Goal: Task Accomplishment & Management: Use online tool/utility

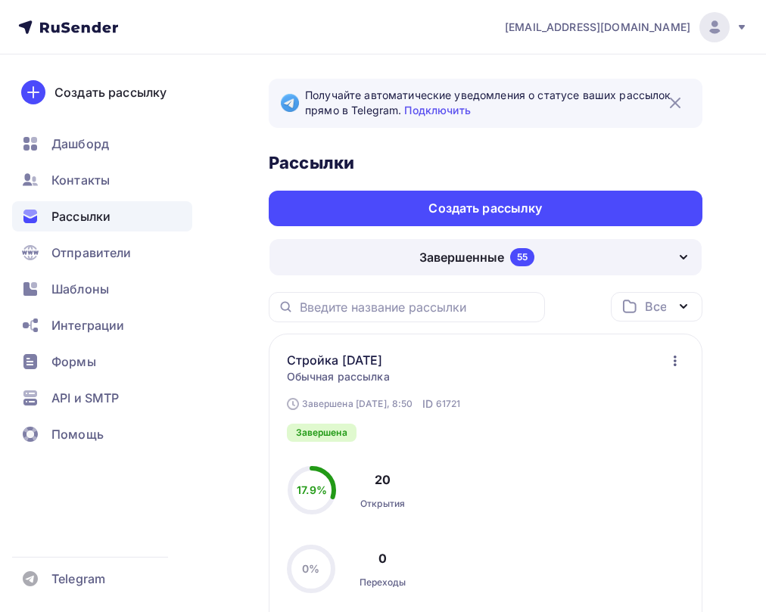
click at [676, 359] on icon "button" at bounding box center [675, 361] width 18 height 18
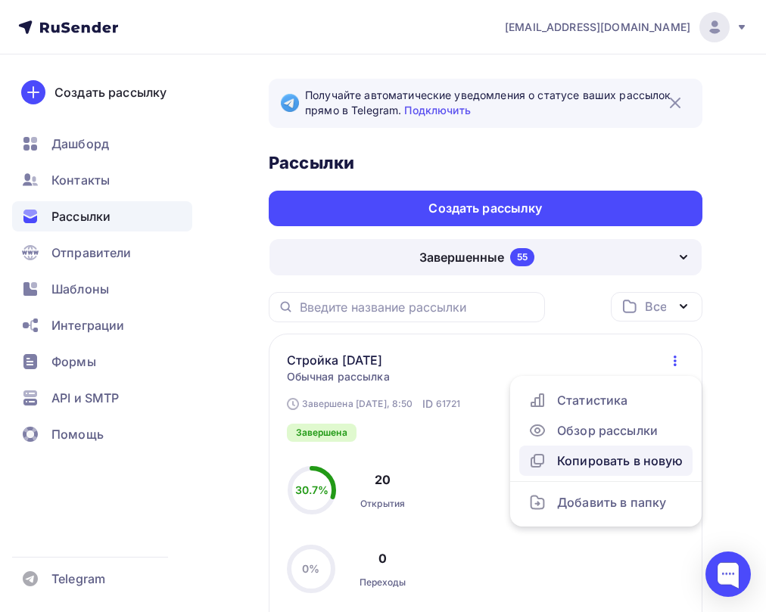
click at [626, 458] on div "Копировать в новую" at bounding box center [605, 461] width 155 height 18
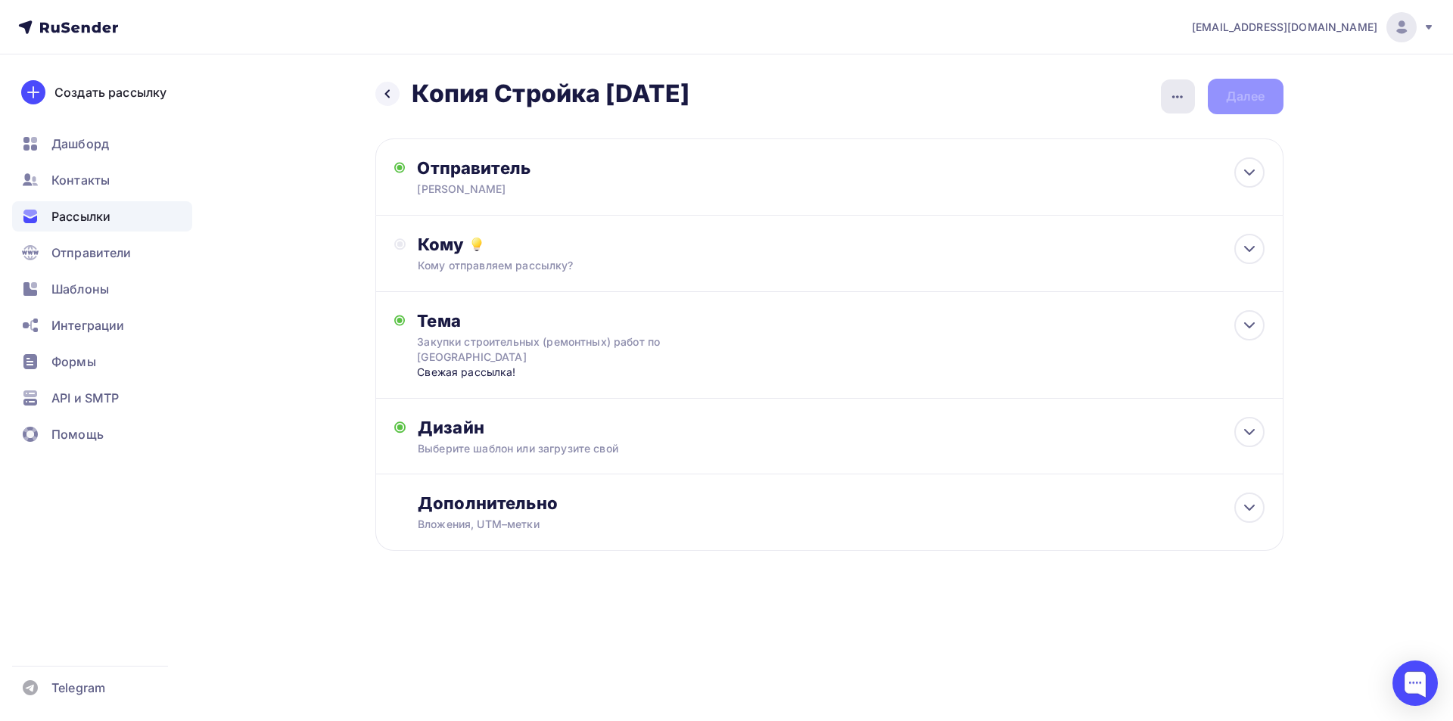
click at [776, 91] on icon "button" at bounding box center [1177, 97] width 18 height 18
click at [776, 177] on div "Переименовать рассылку" at bounding box center [1098, 174] width 188 height 18
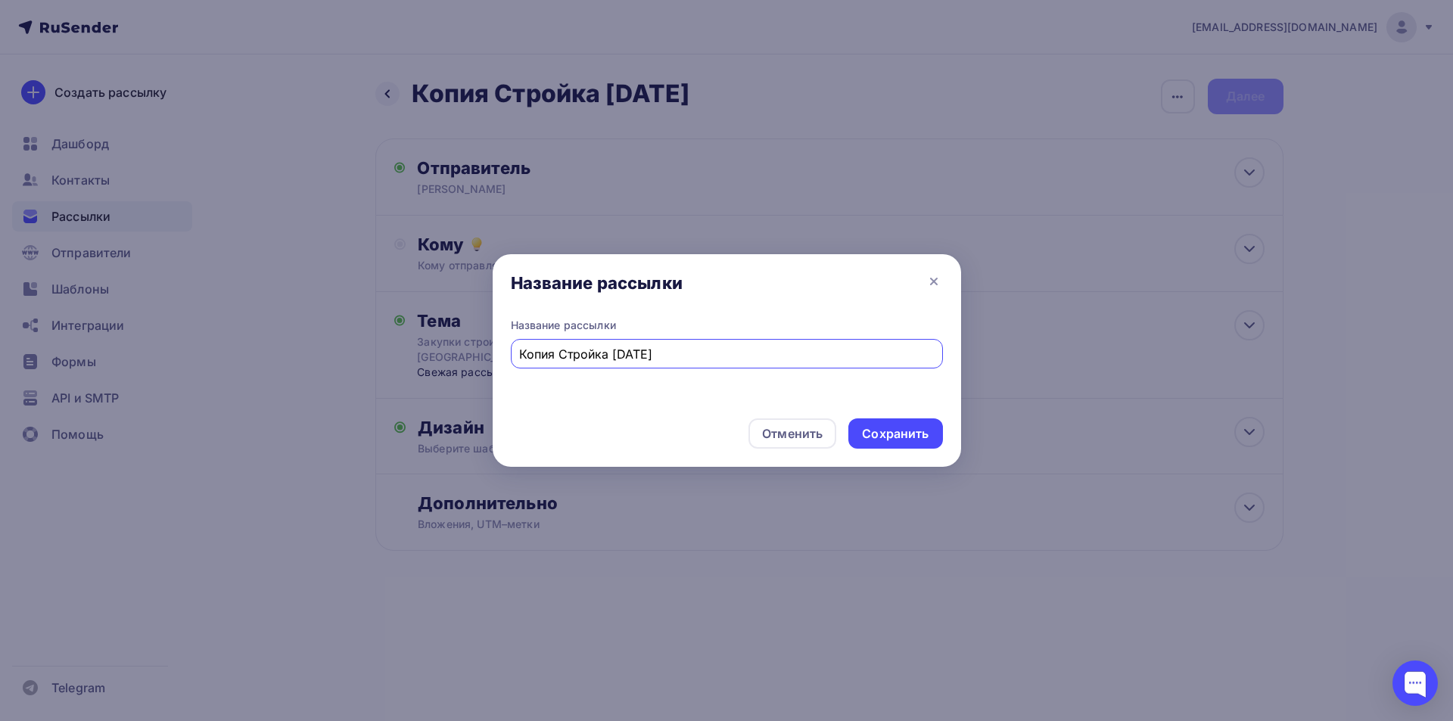
drag, startPoint x: 560, startPoint y: 353, endPoint x: 458, endPoint y: 364, distance: 102.7
click at [458, 364] on div "Название рассылки Название рассылки Копия Стройка [DATE] Отменить Сохранить" at bounding box center [726, 360] width 1453 height 721
click at [581, 353] on input "Стройка [DATE]" at bounding box center [726, 354] width 415 height 18
type input "Стройка [DATE]"
click at [776, 432] on div "Сохранить" at bounding box center [895, 433] width 67 height 17
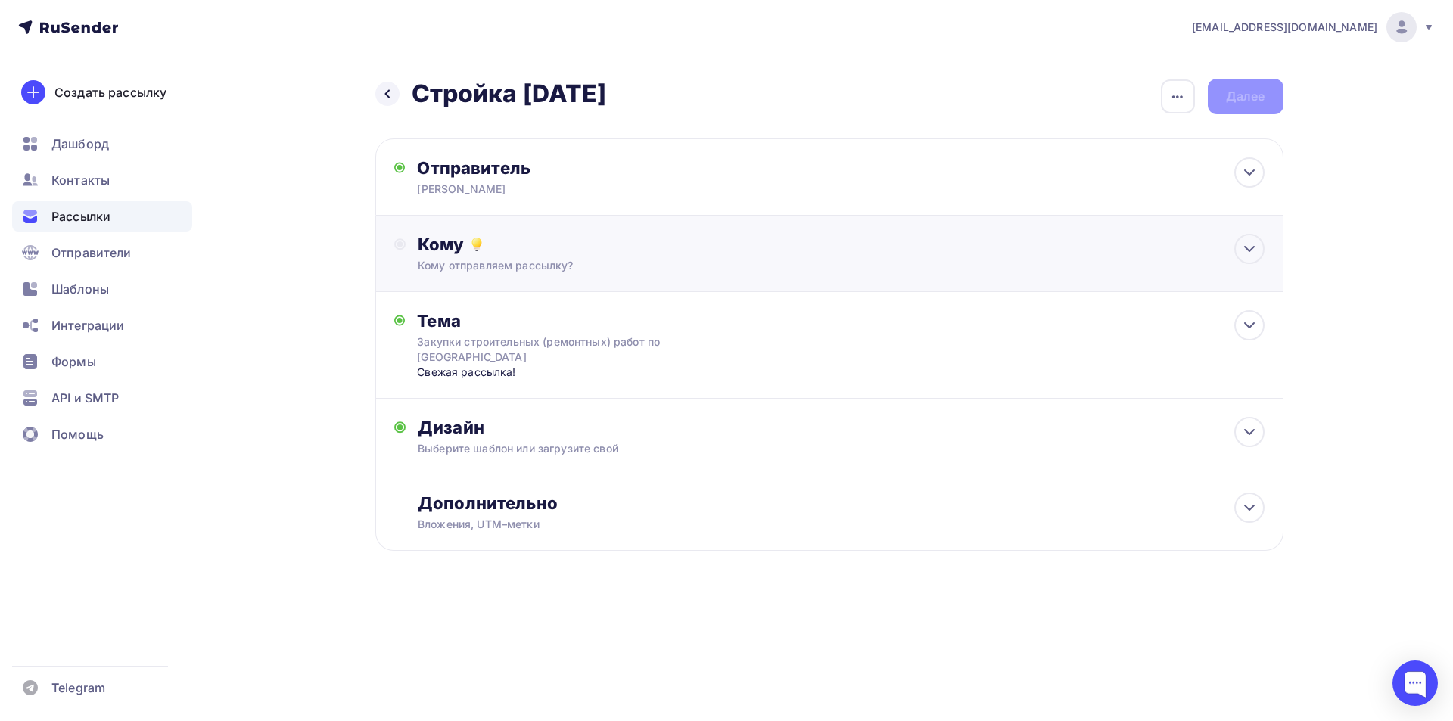
click at [776, 241] on div "Кому" at bounding box center [841, 244] width 846 height 21
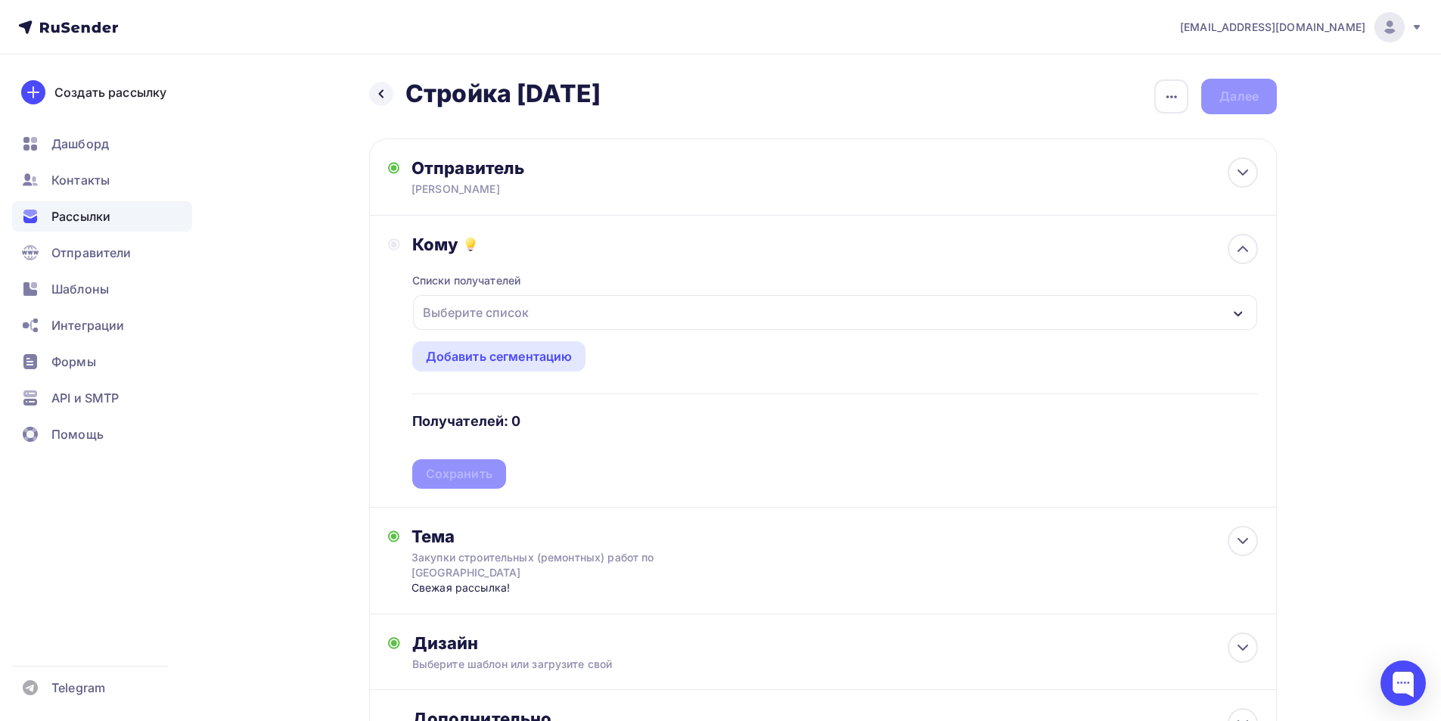
click at [611, 311] on div "Выберите список" at bounding box center [835, 312] width 844 height 35
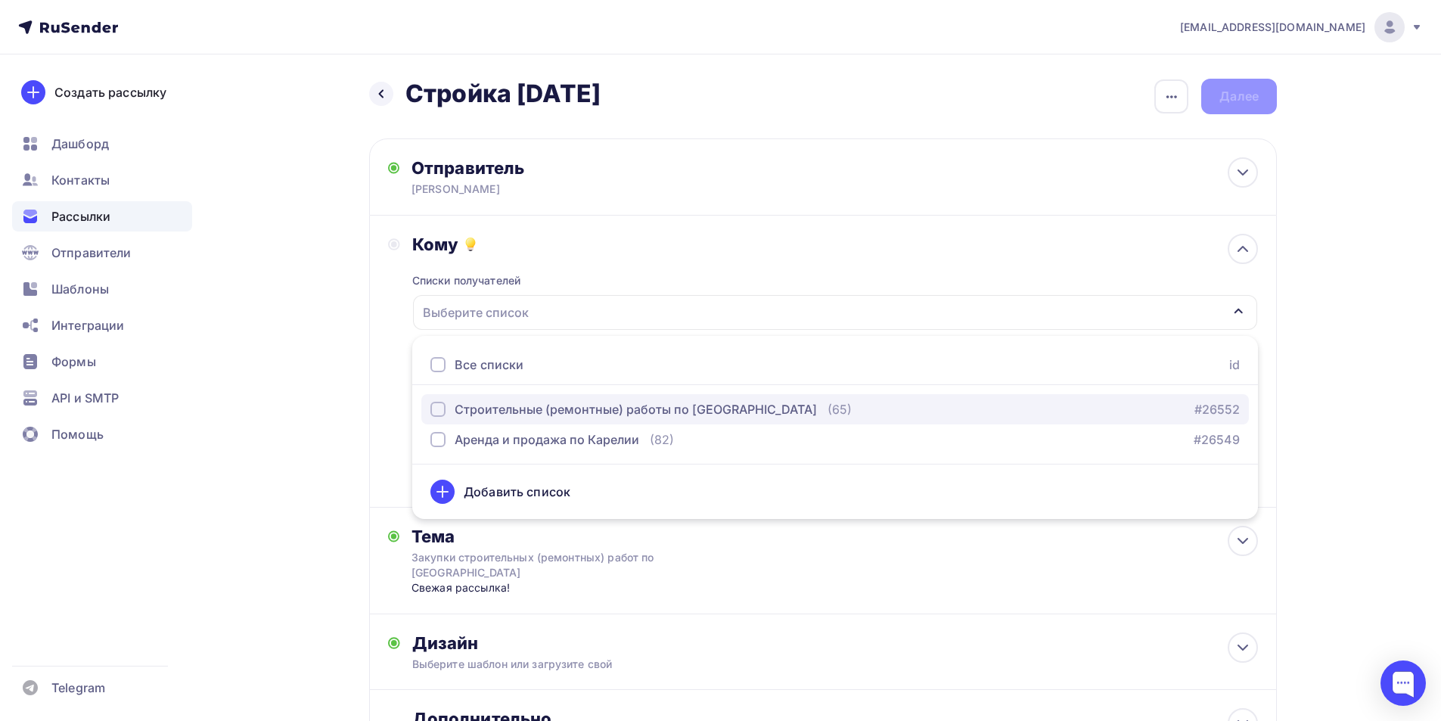
click at [542, 411] on div "Строительные (ремонтные) работы по [GEOGRAPHIC_DATA]" at bounding box center [636, 409] width 362 height 18
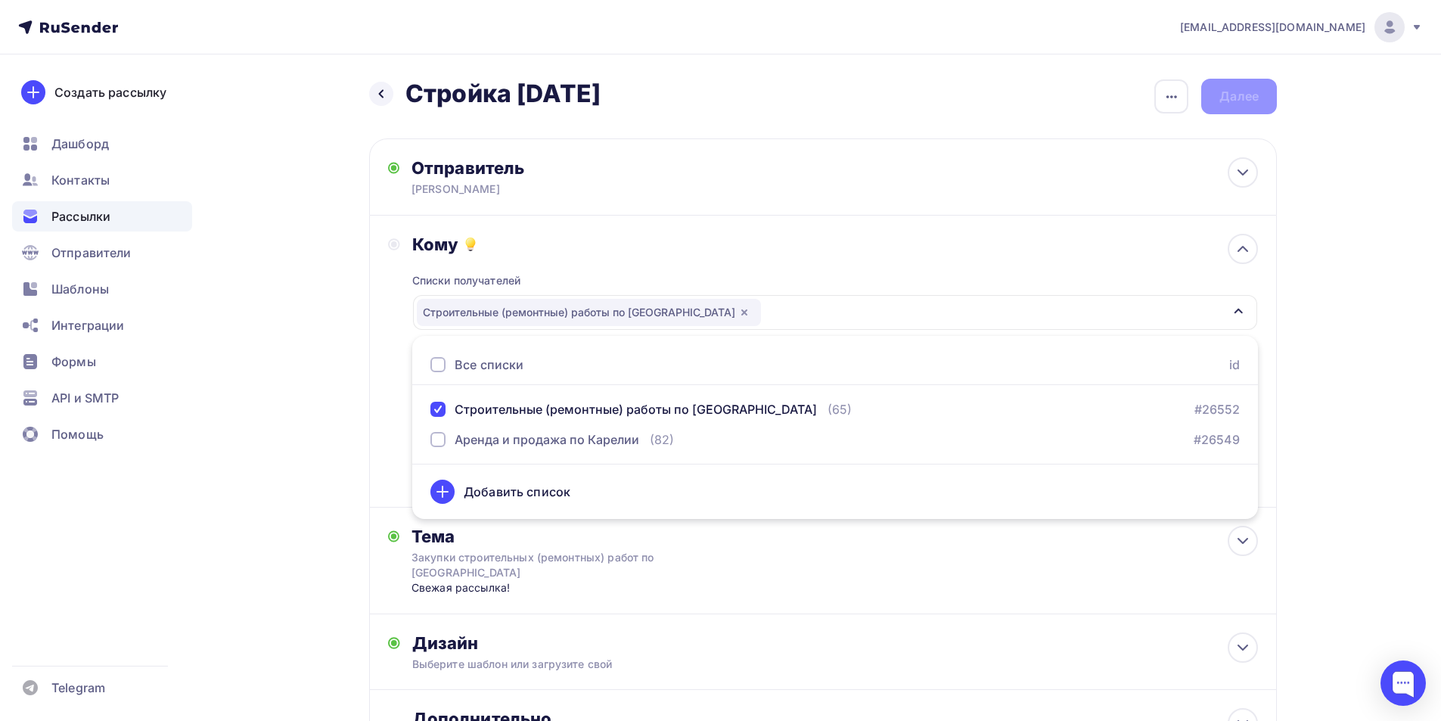
click at [380, 387] on div "Кому Списки получателей Строительные (ремонтные) работы по [GEOGRAPHIC_DATA] Вс…" at bounding box center [823, 362] width 908 height 292
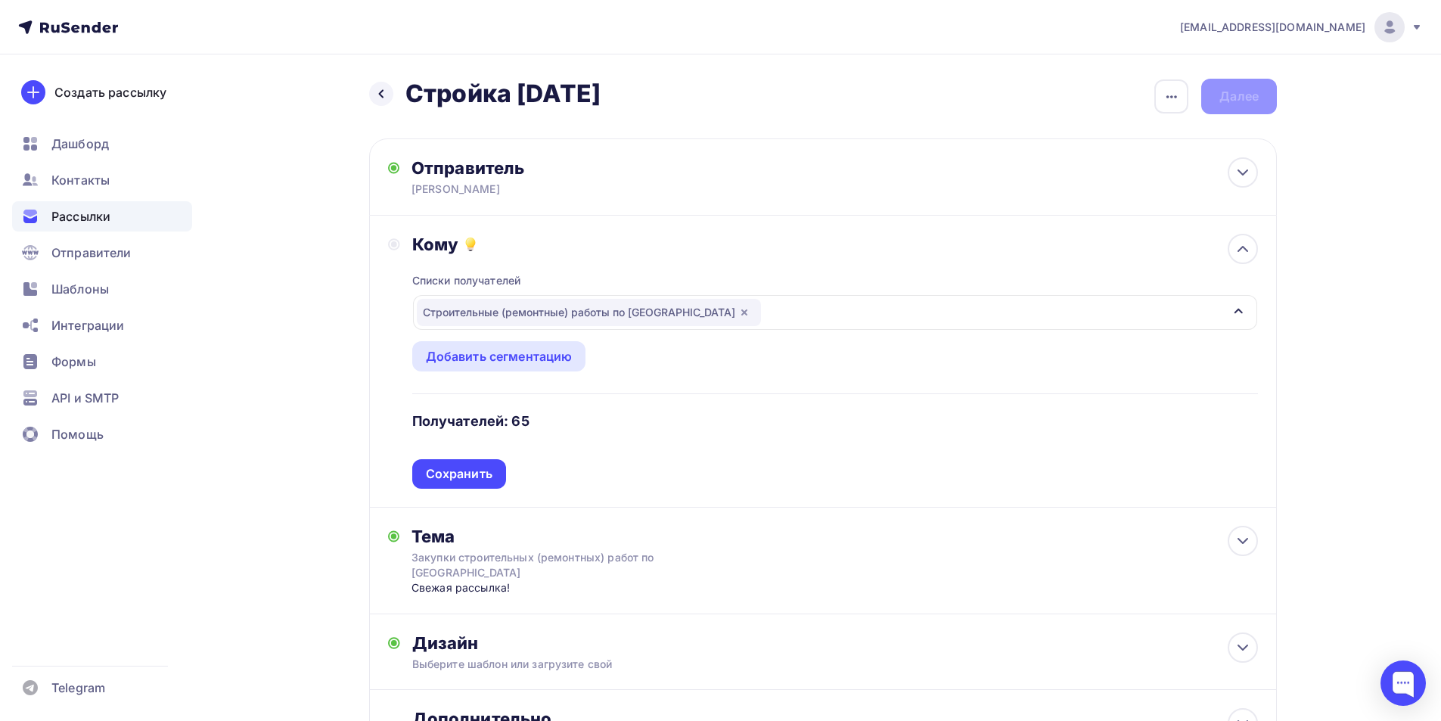
click at [446, 474] on div "Сохранить" at bounding box center [459, 473] width 67 height 17
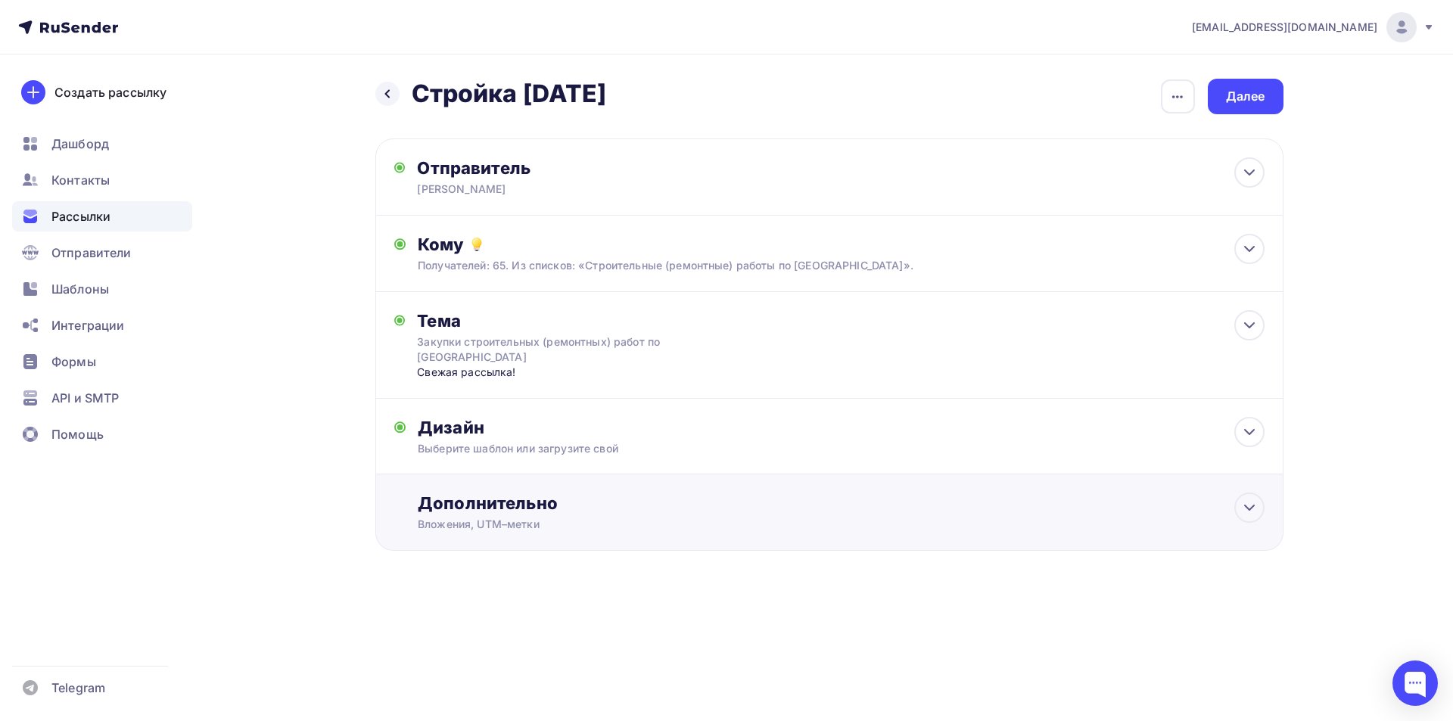
click at [491, 513] on div "Дополнительно" at bounding box center [841, 503] width 846 height 21
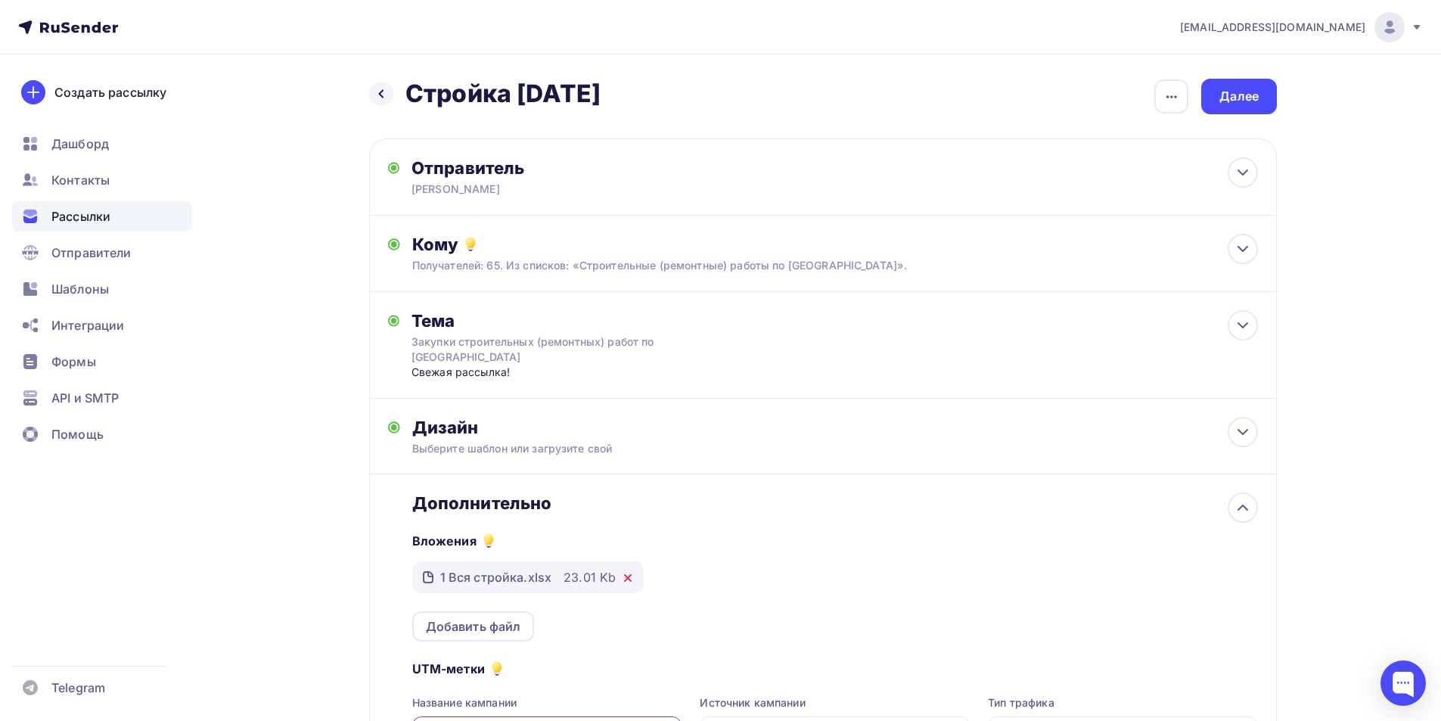
click at [629, 579] on icon at bounding box center [628, 578] width 12 height 12
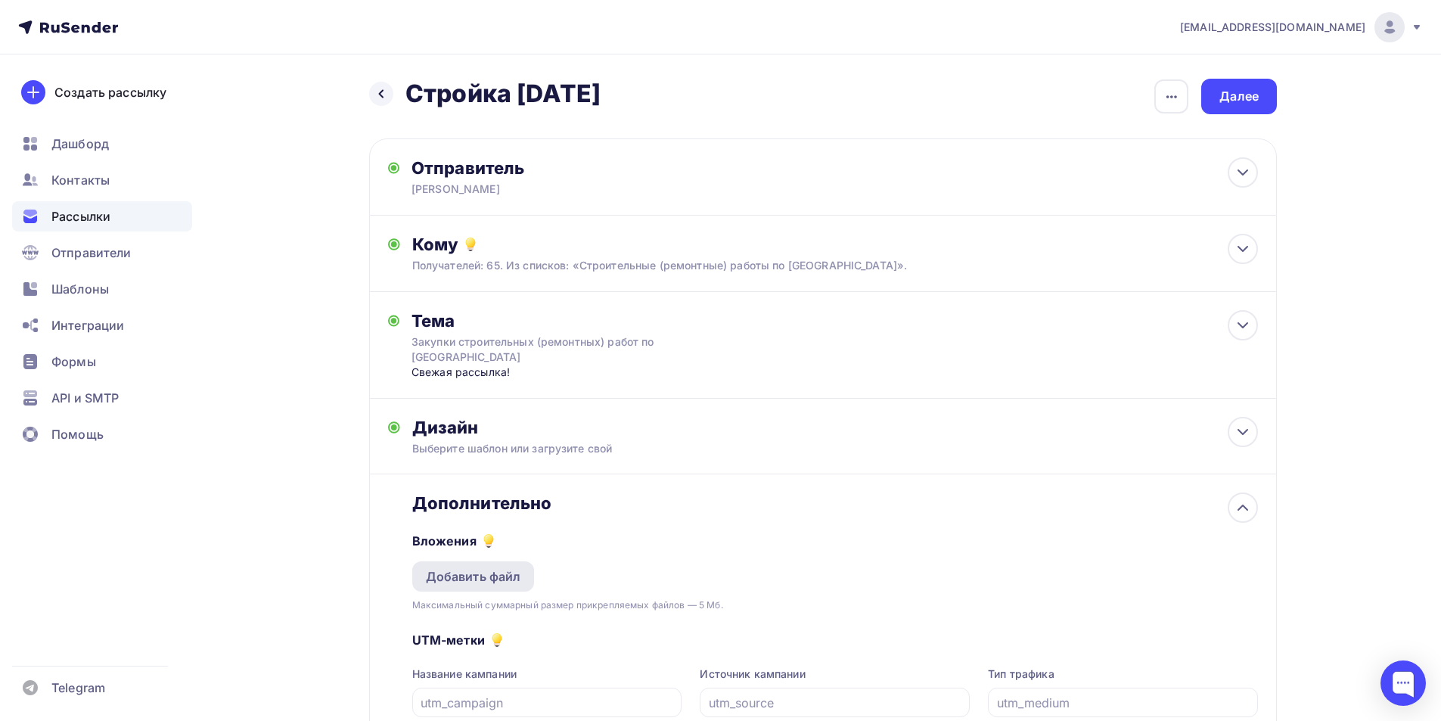
click at [479, 579] on div "Добавить файл" at bounding box center [473, 576] width 95 height 18
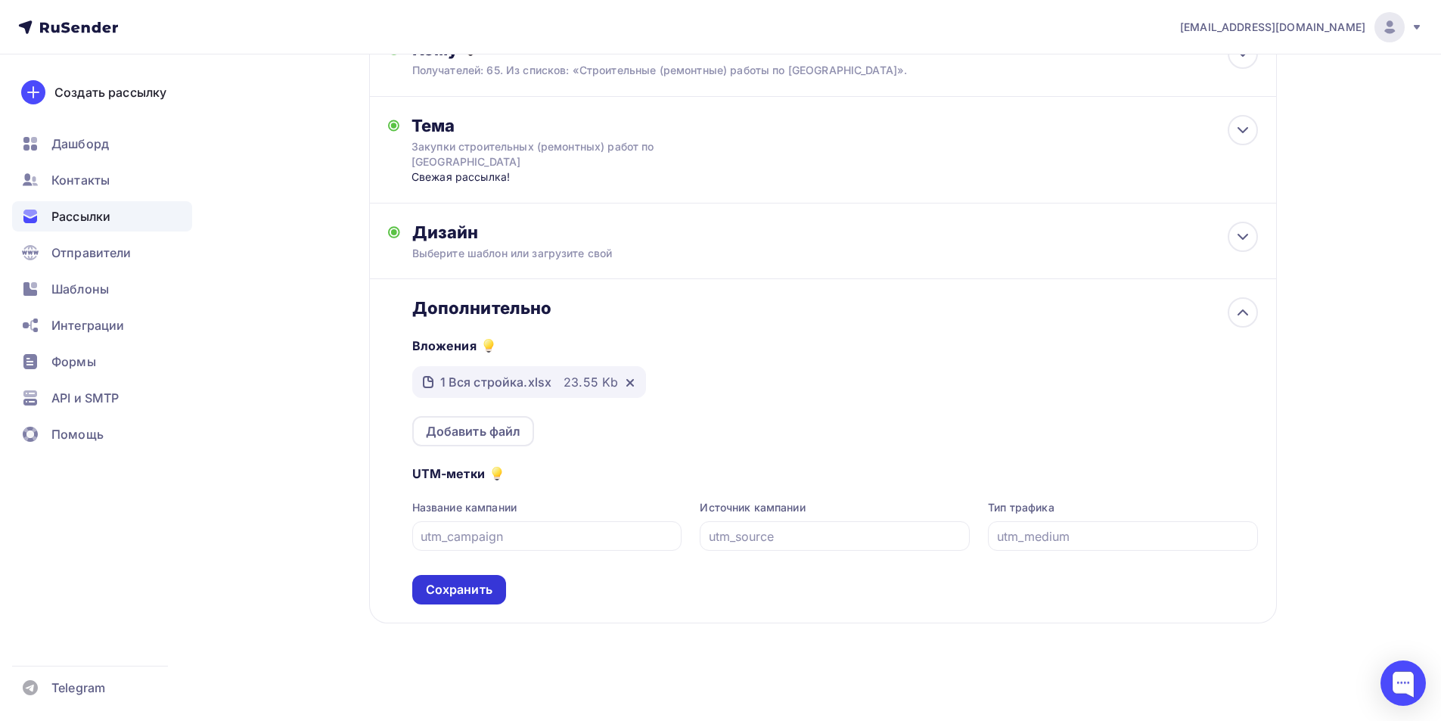
click at [486, 583] on div "Сохранить" at bounding box center [459, 589] width 67 height 17
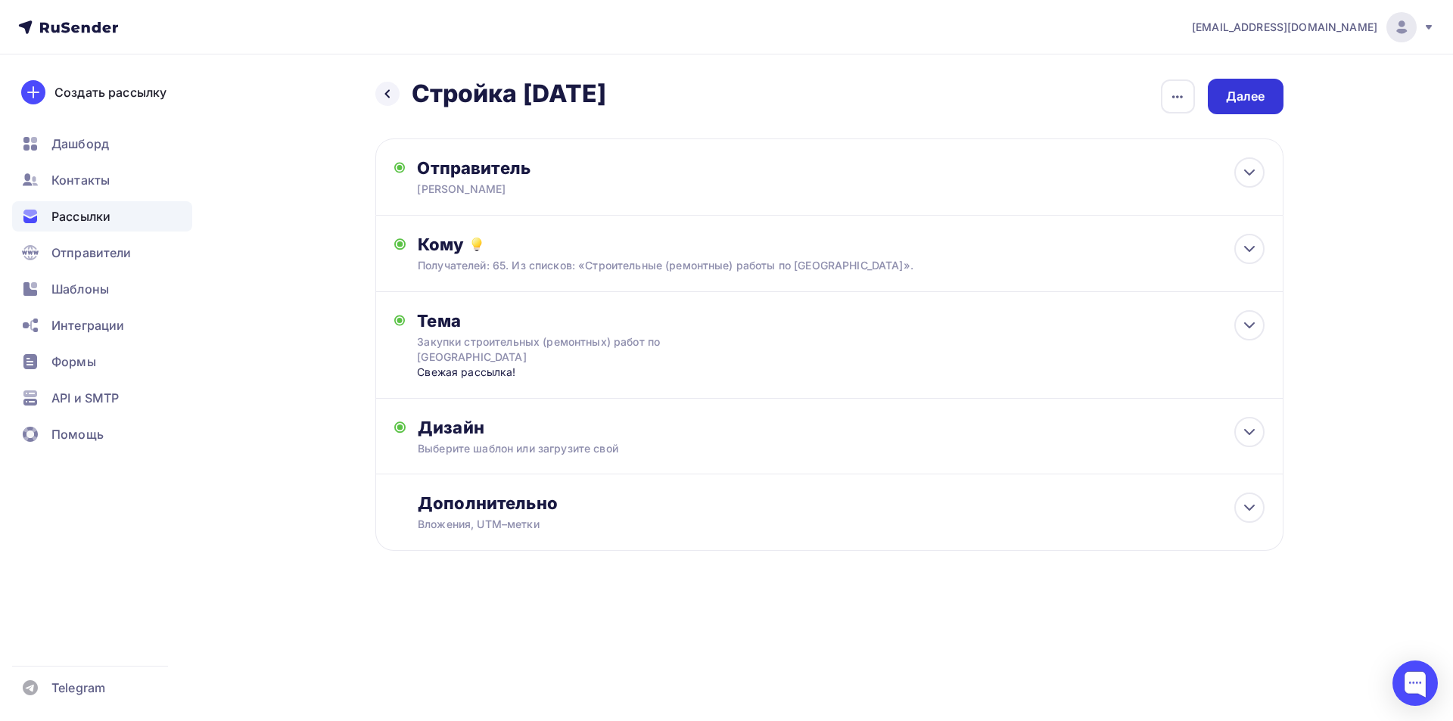
click at [776, 93] on div "Далее" at bounding box center [1245, 96] width 39 height 17
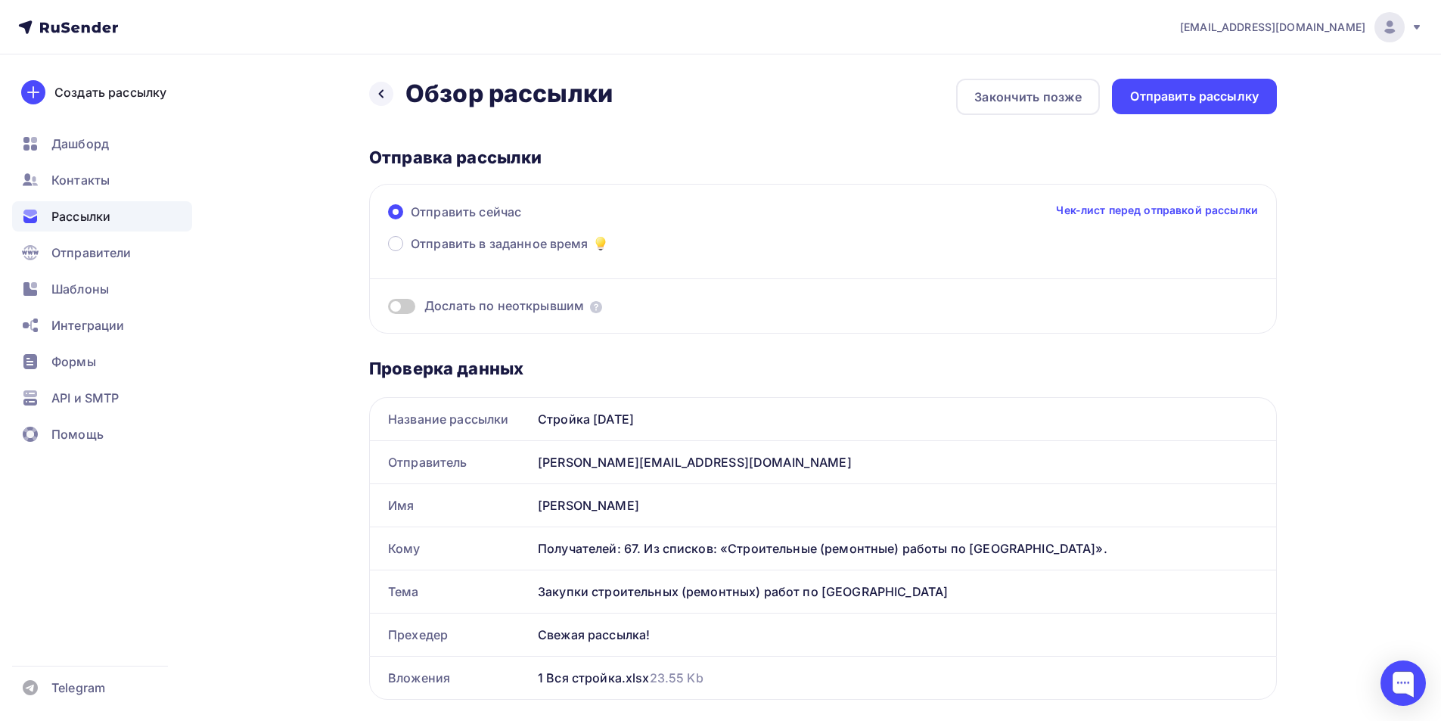
click at [776, 93] on div "Отправить рассылку" at bounding box center [1194, 96] width 129 height 17
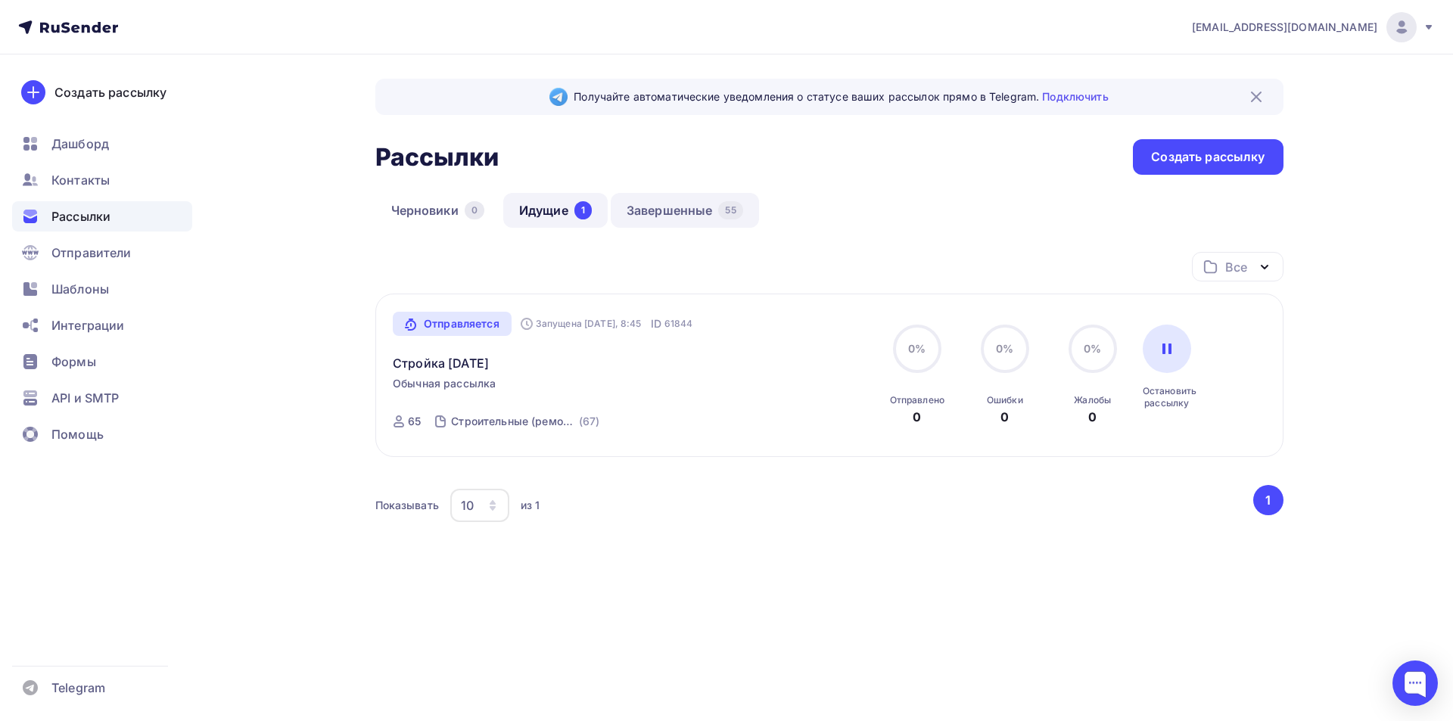
click at [695, 213] on link "Завершенные 55" at bounding box center [685, 210] width 148 height 35
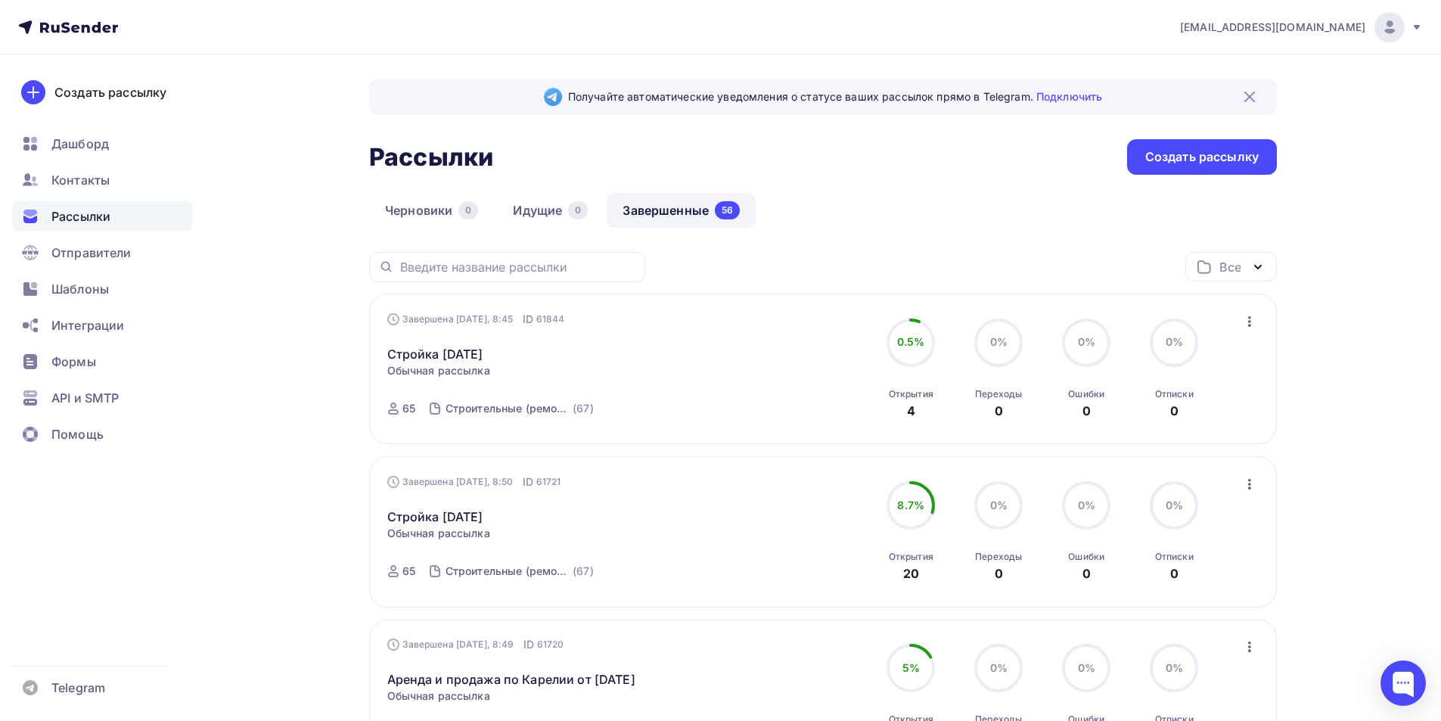
scroll to position [227, 0]
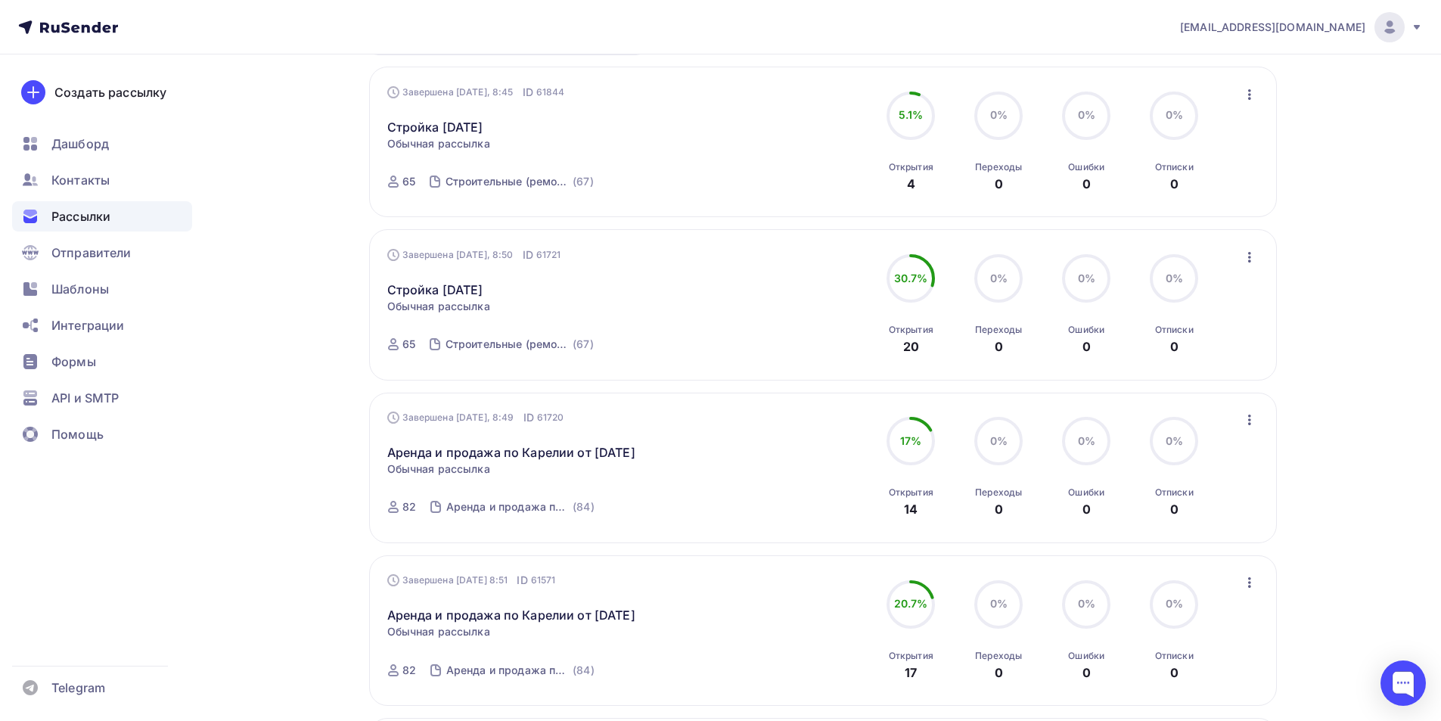
click at [776, 419] on icon "button" at bounding box center [1250, 420] width 18 height 18
click at [776, 520] on div "Копировать в новую" at bounding box center [1180, 520] width 155 height 18
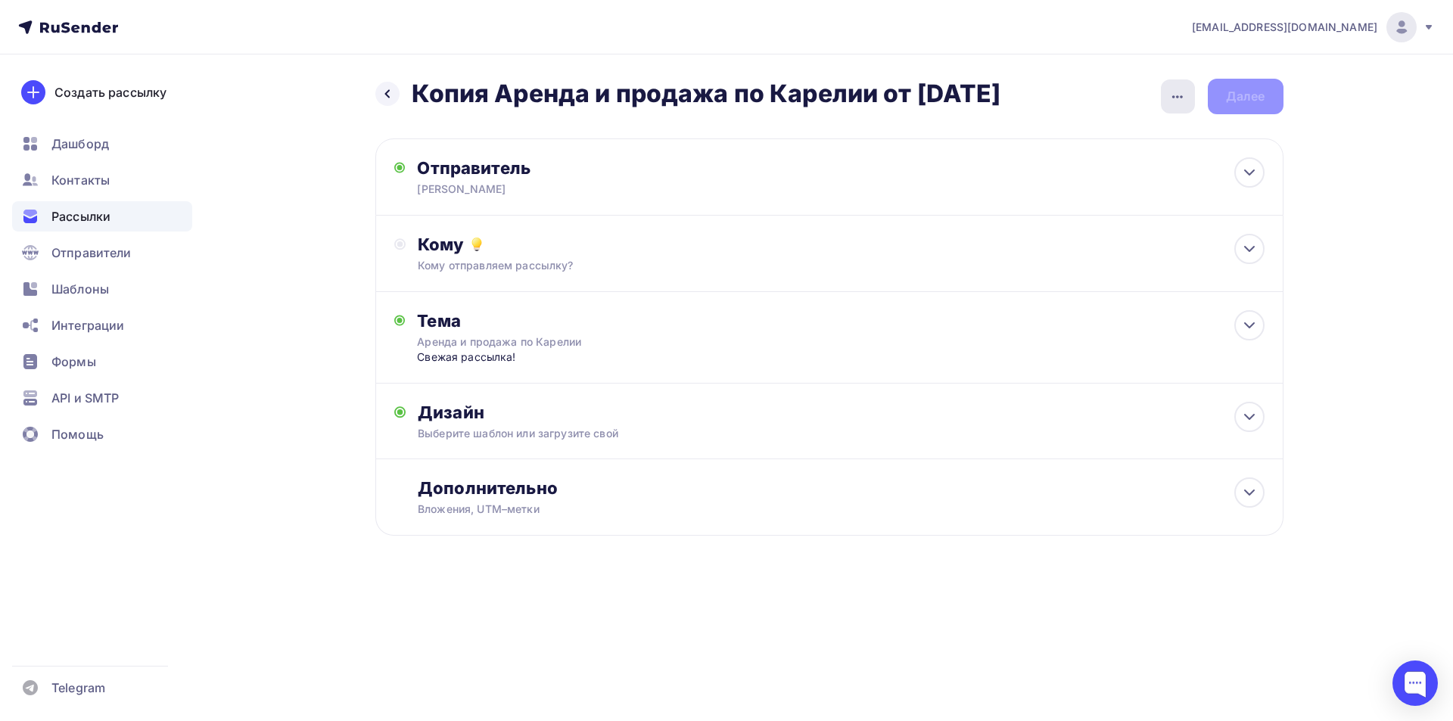
click at [776, 95] on icon "button" at bounding box center [1177, 97] width 18 height 18
click at [776, 173] on div "Переименовать рассылку" at bounding box center [1098, 174] width 188 height 18
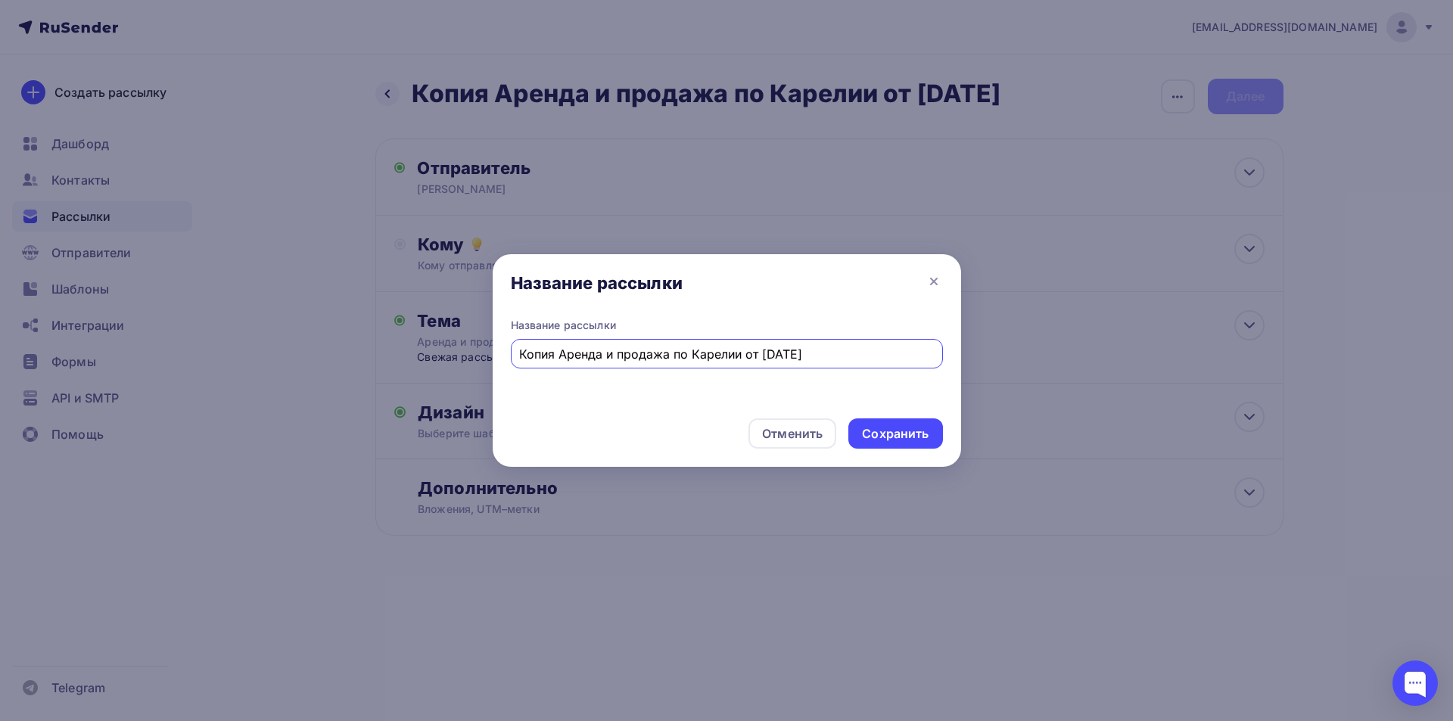
drag, startPoint x: 561, startPoint y: 357, endPoint x: 464, endPoint y: 371, distance: 98.5
click at [464, 371] on div "Название рассылки Название рассылки Копия Аренда и продажа по Карелии от [DATE]…" at bounding box center [726, 360] width 1453 height 721
click at [728, 354] on input "Аренда и продажа по Карелии от [DATE]" at bounding box center [726, 354] width 415 height 18
type input "Аренда и продажа по Карелии от [DATE]"
click at [776, 434] on div "Сохранить" at bounding box center [895, 433] width 67 height 17
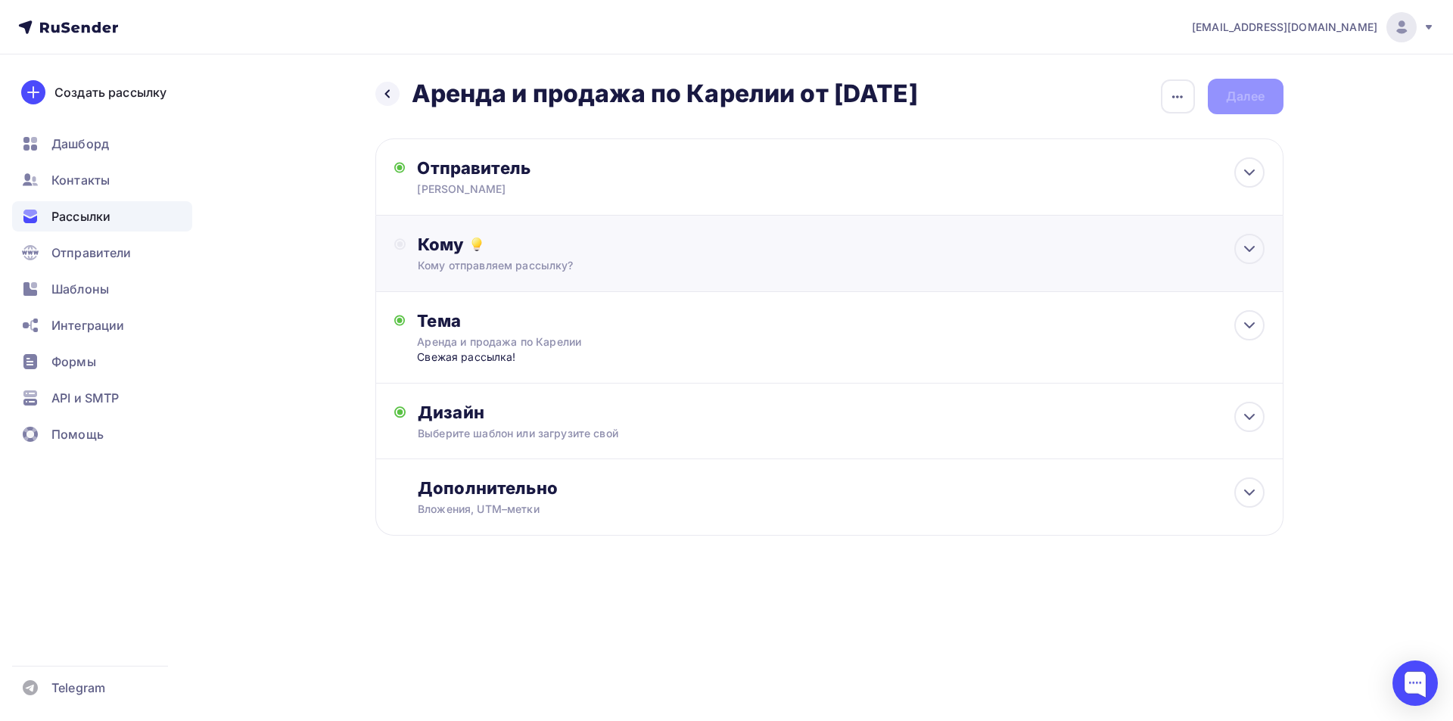
click at [776, 271] on div "Кому отправляем рассылку?" at bounding box center [799, 265] width 762 height 15
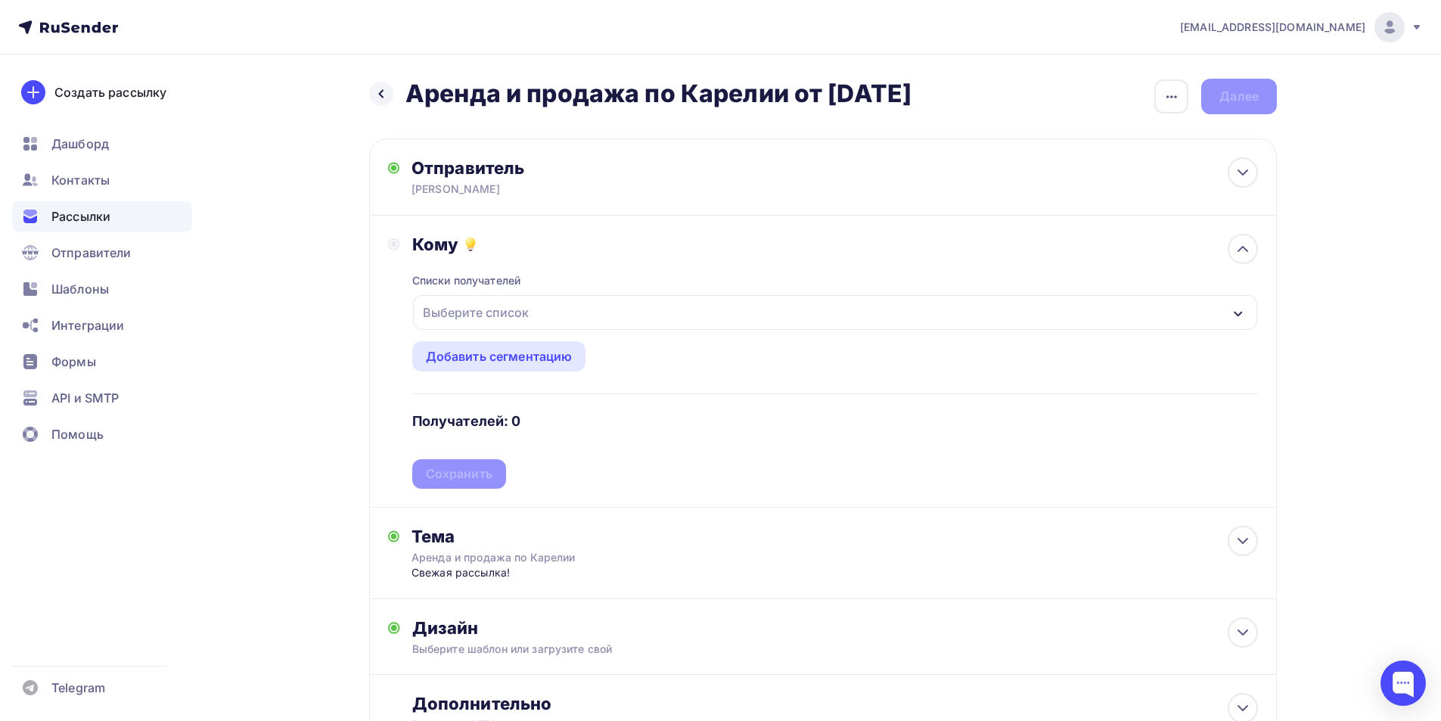
click at [776, 336] on div "Списки получателей Выберите список Все списки id Строительные (ремонтные) работ…" at bounding box center [835, 372] width 846 height 234
click at [776, 317] on div "Выберите список" at bounding box center [835, 312] width 844 height 35
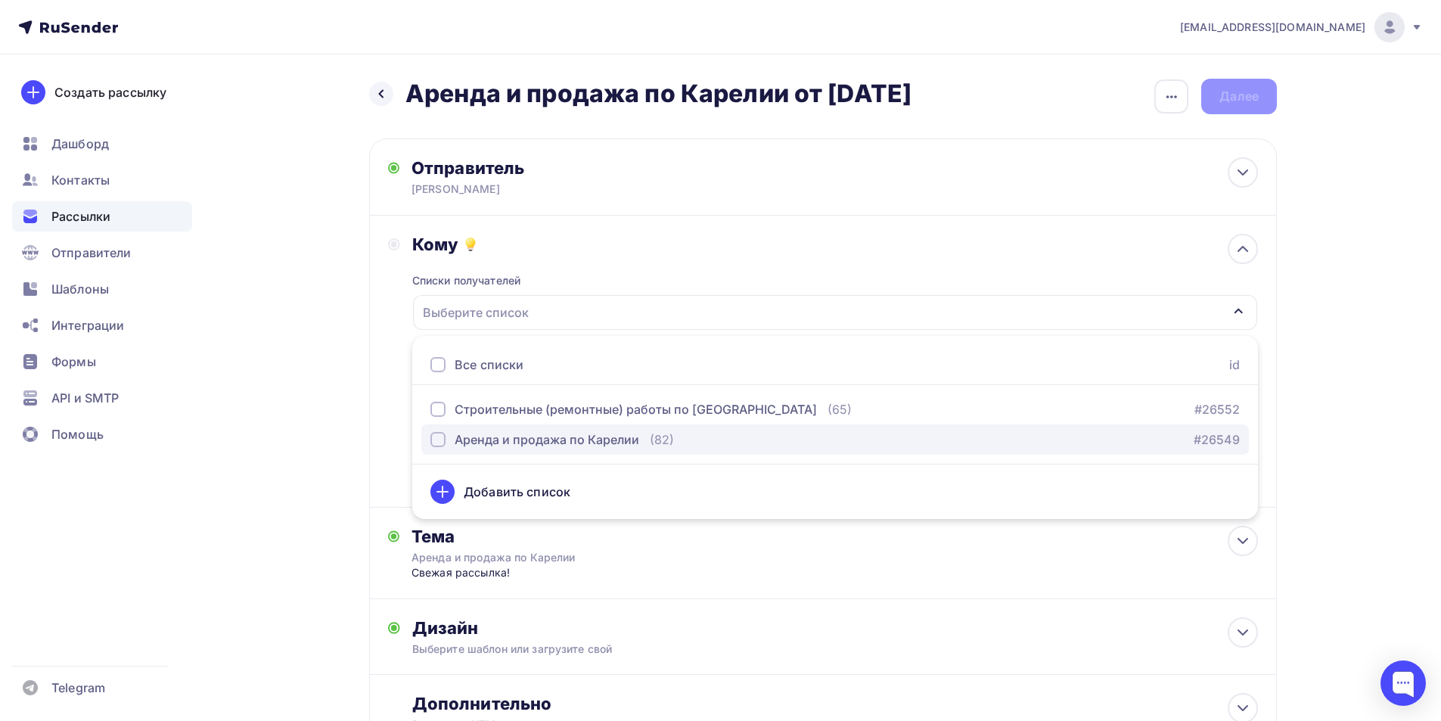
click at [614, 443] on div "Аренда и продажа по Карелии" at bounding box center [547, 439] width 185 height 18
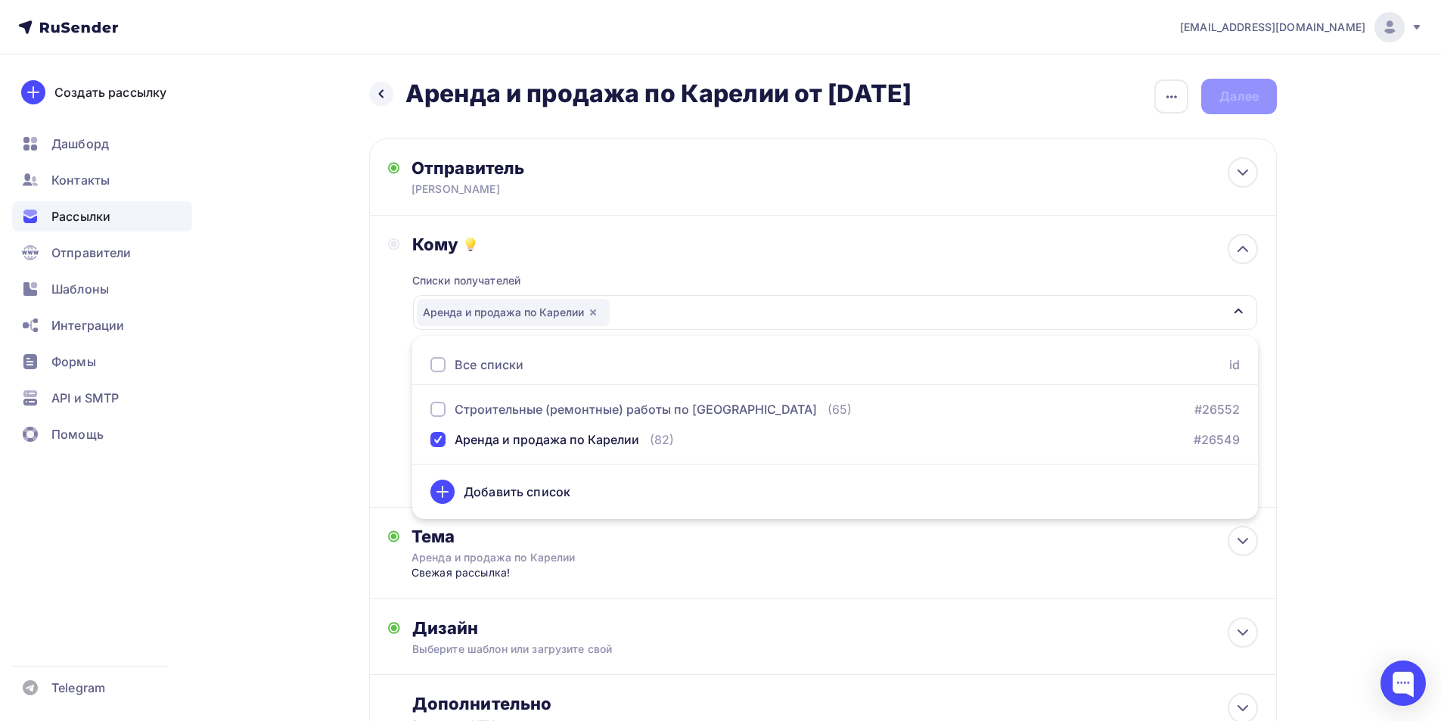
click at [389, 411] on div "Кому Списки получателей Аренда и продажа по Карелии Все списки id Строительные …" at bounding box center [823, 361] width 870 height 255
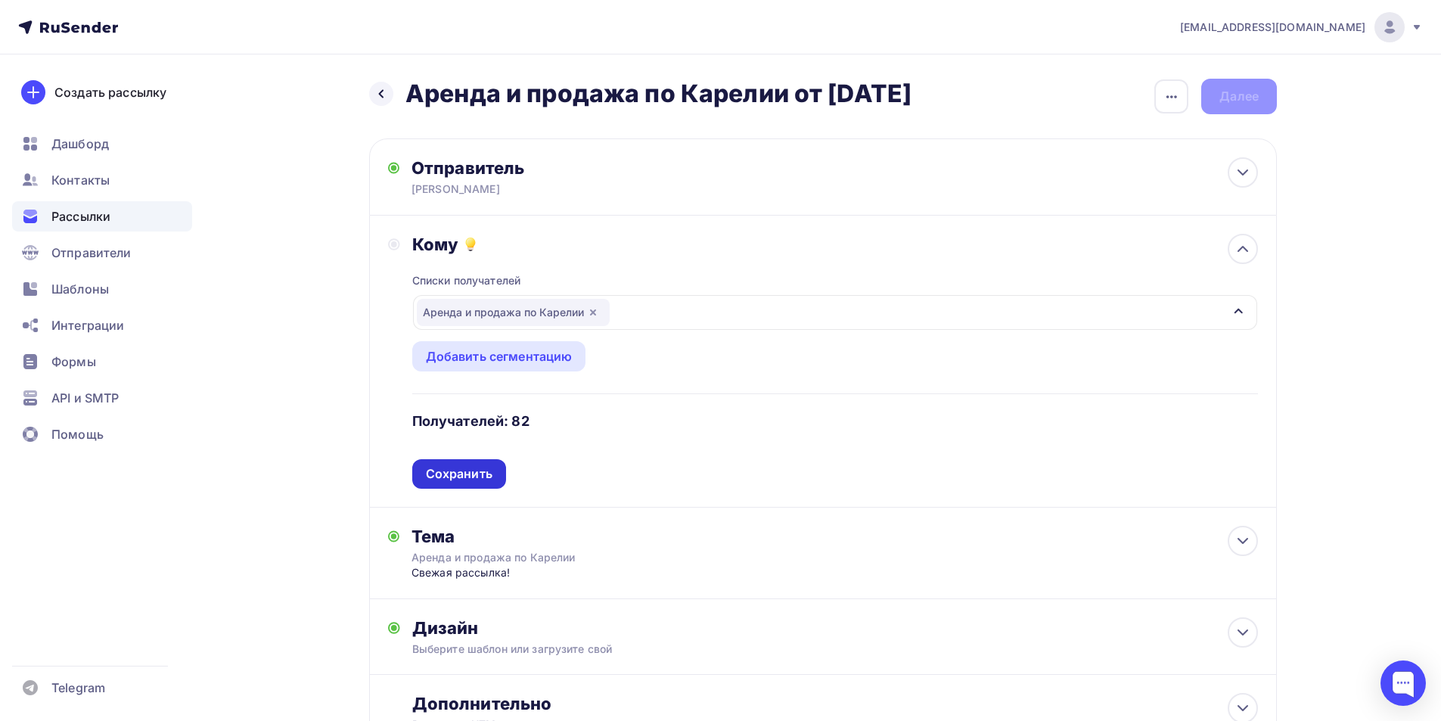
click at [458, 472] on div "Сохранить" at bounding box center [459, 473] width 67 height 17
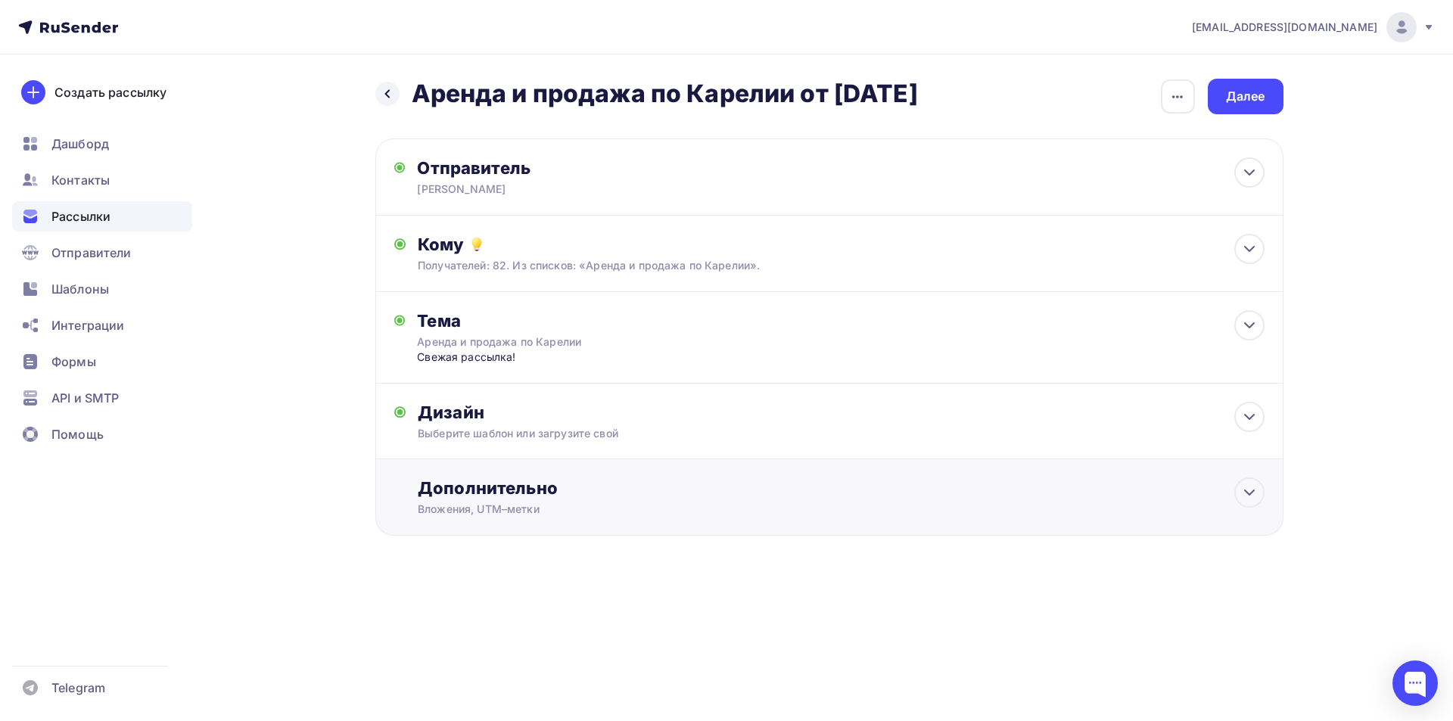
click at [457, 491] on div "Дополнительно" at bounding box center [841, 487] width 846 height 21
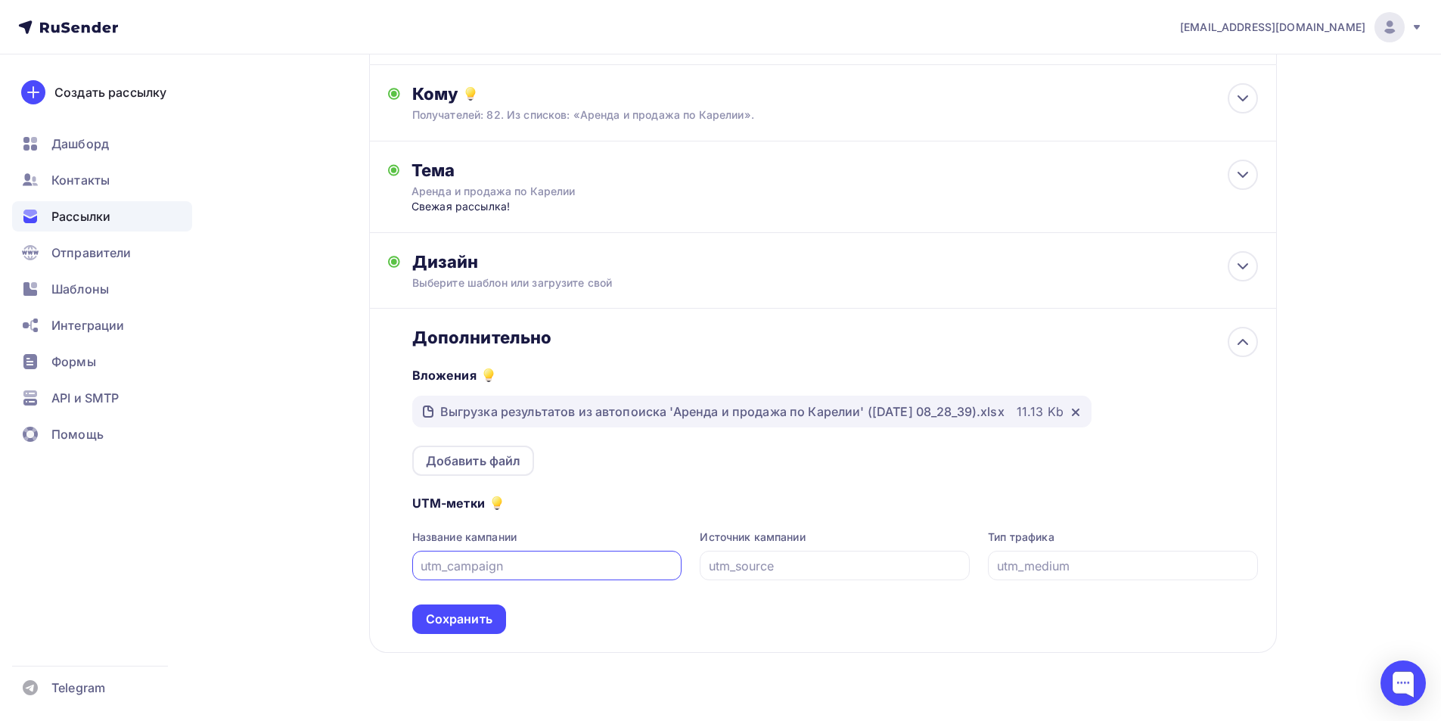
scroll to position [151, 0]
click at [776, 412] on icon at bounding box center [1076, 412] width 12 height 12
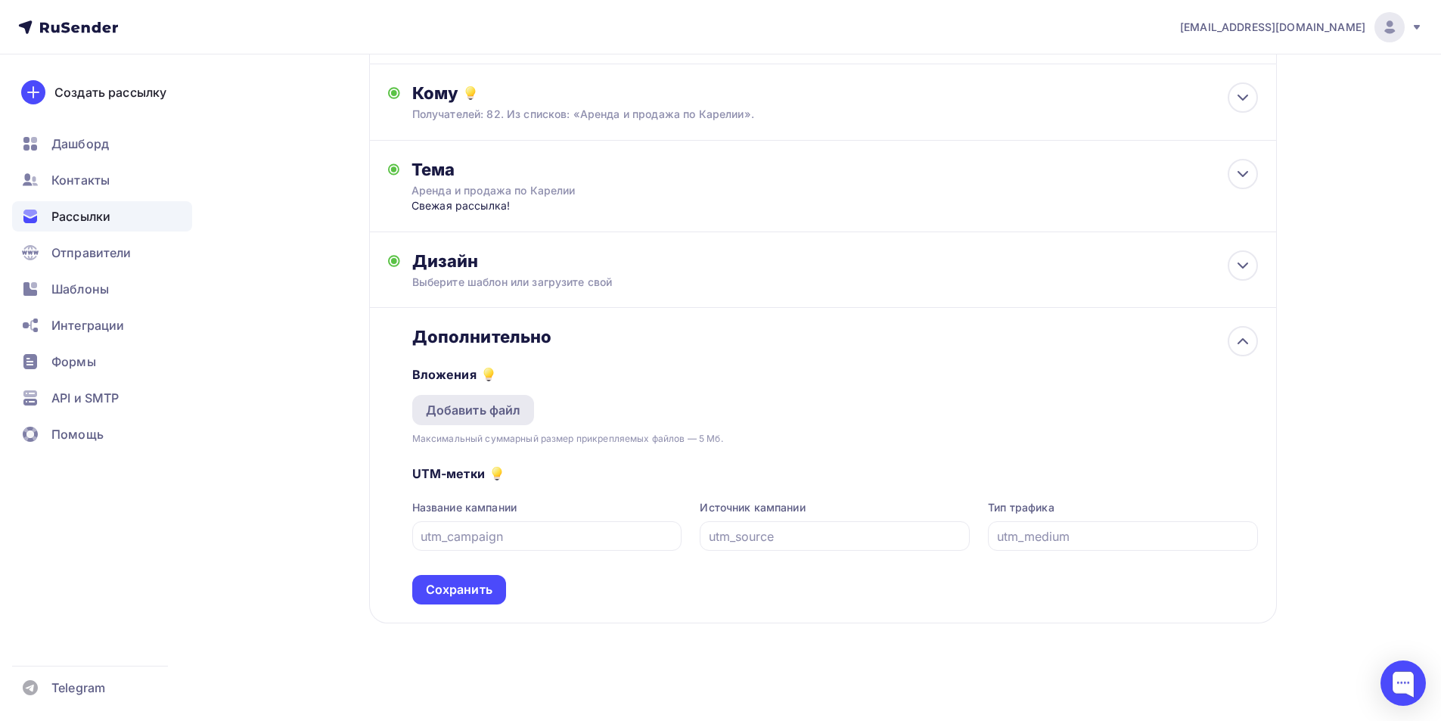
click at [486, 403] on div "Добавить файл" at bounding box center [473, 410] width 95 height 18
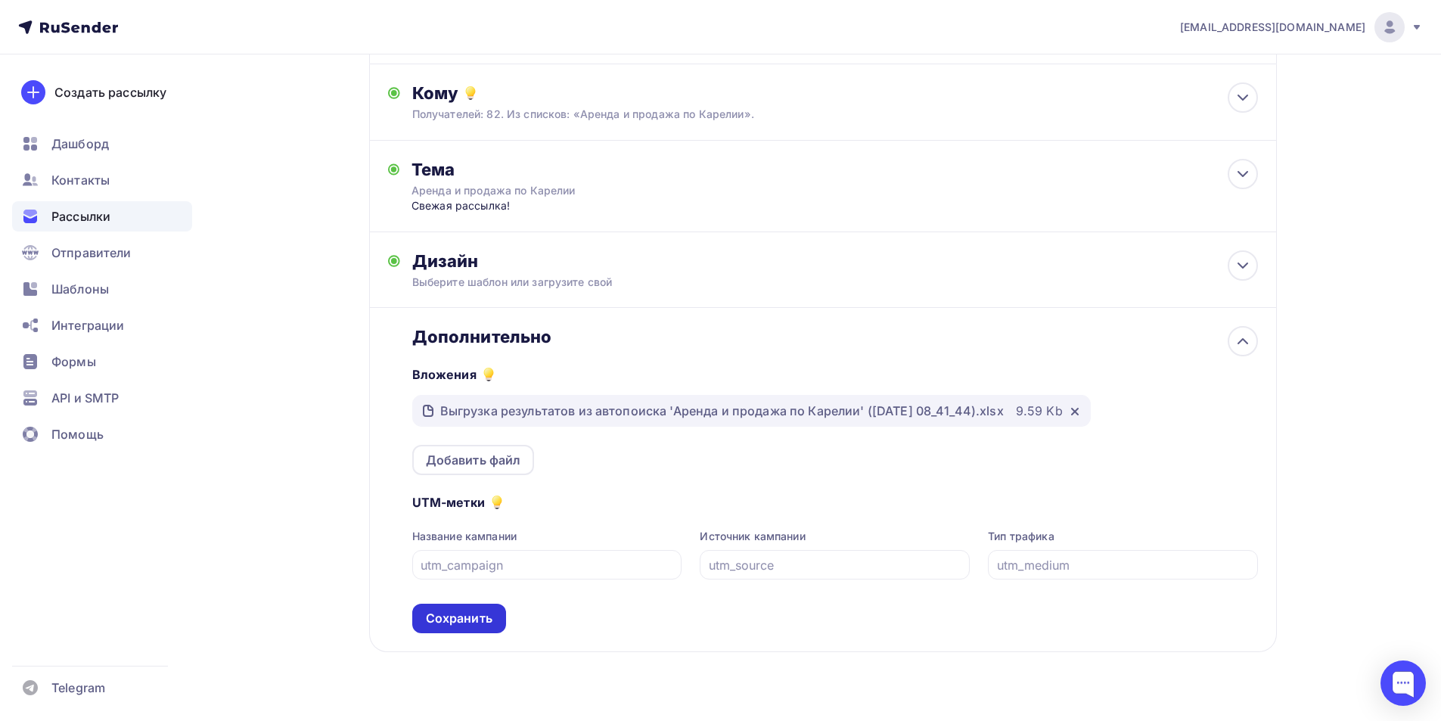
click at [454, 611] on div "Сохранить" at bounding box center [459, 618] width 67 height 17
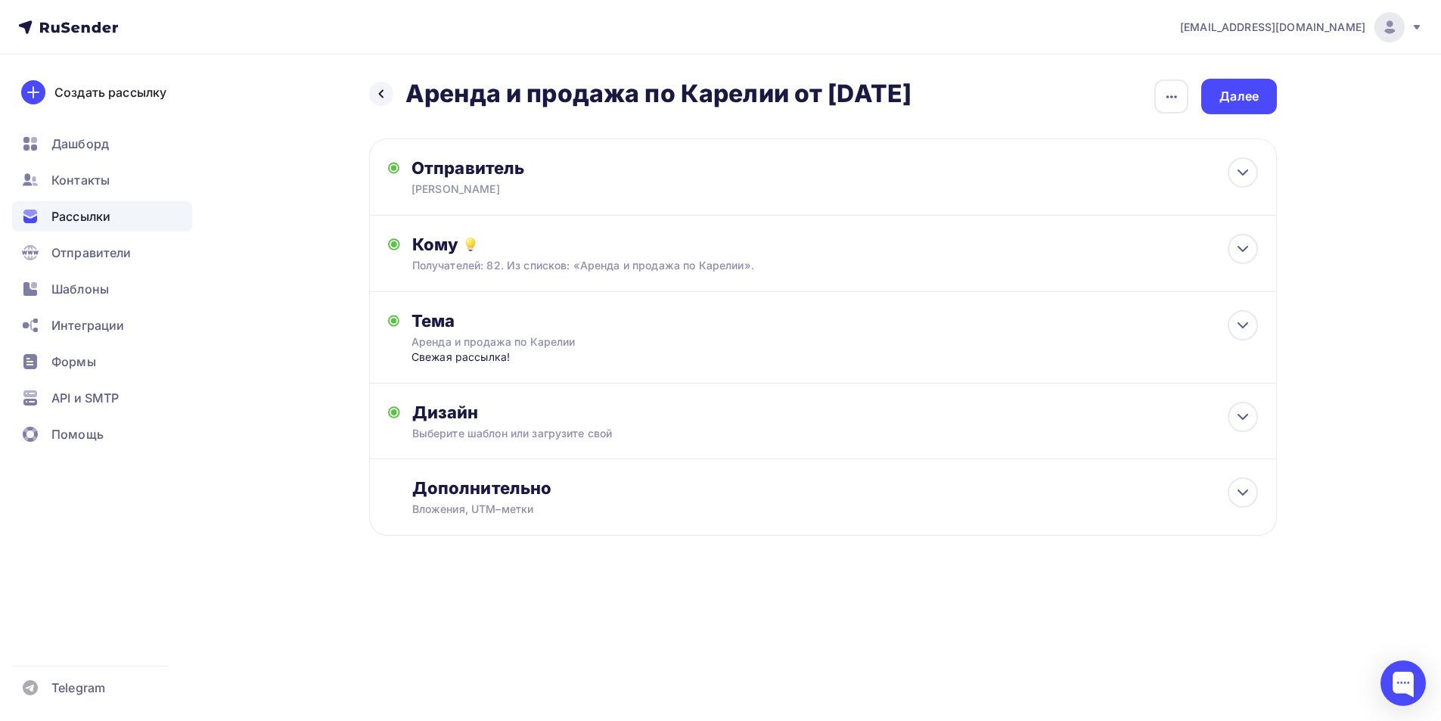
scroll to position [0, 0]
click at [776, 109] on div "Далее" at bounding box center [1245, 97] width 76 height 36
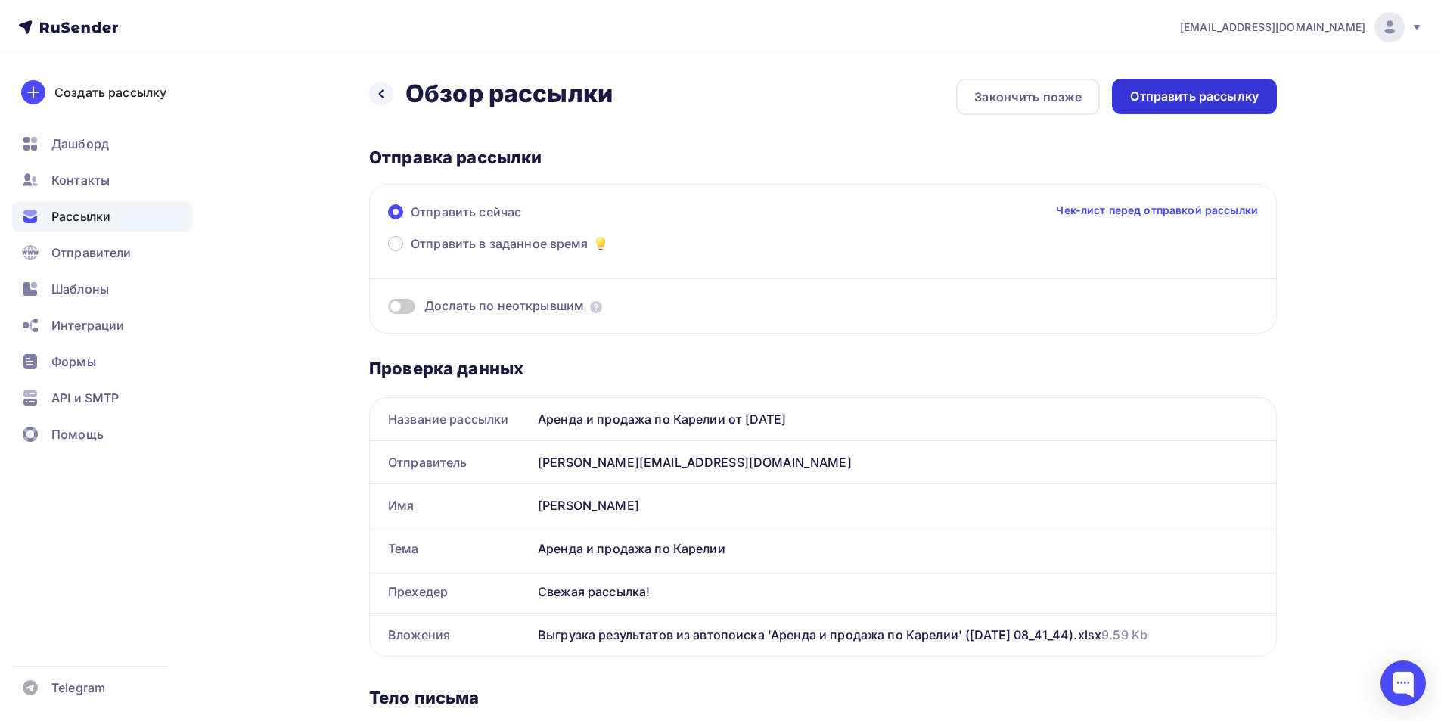
click at [776, 99] on div "Отправить рассылку" at bounding box center [1194, 96] width 129 height 17
